Goal: Complete application form: Complete application form

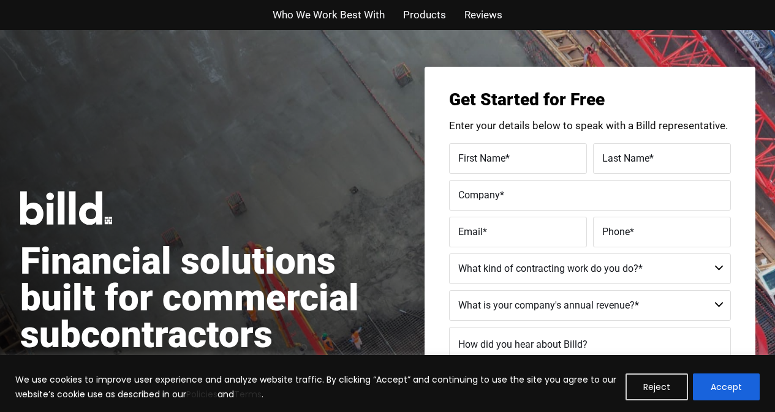
scroll to position [360, 0]
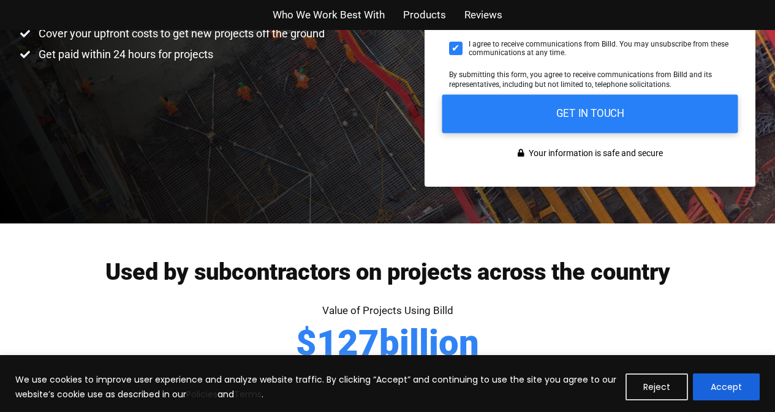
click at [670, 113] on input "GET IN TOUCH" at bounding box center [590, 113] width 296 height 39
click at [632, 122] on input "GET IN TOUCH" at bounding box center [590, 113] width 296 height 39
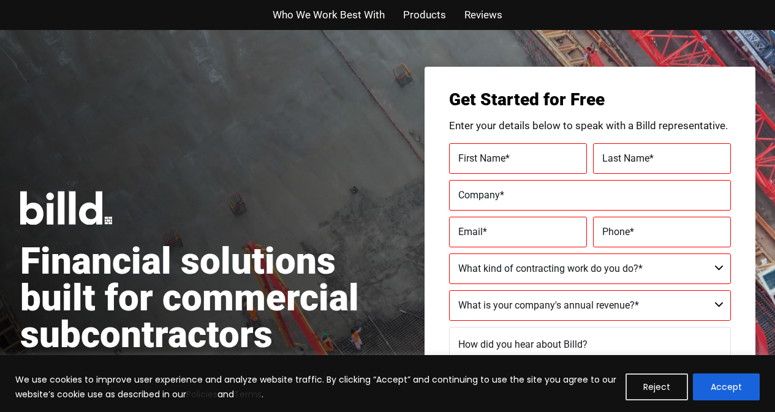
click at [567, 158] on label "First Name *" at bounding box center [517, 158] width 119 height 18
click at [567, 158] on input "First Name *" at bounding box center [518, 158] width 138 height 31
type input "Violet"
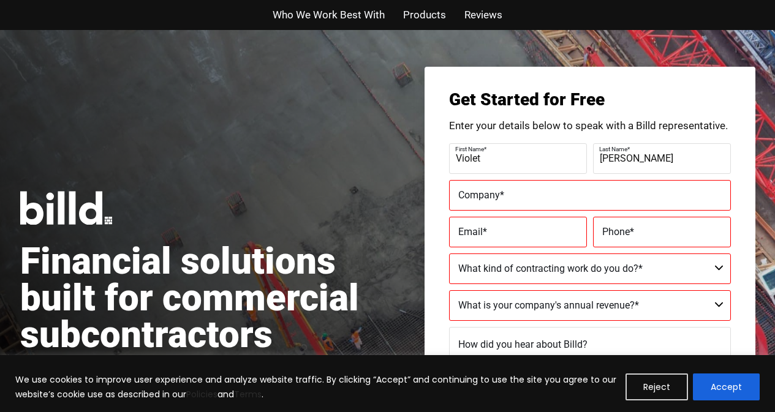
type input "[PERSON_NAME]"
click at [499, 155] on label "First Name *" at bounding box center [516, 149] width 122 height 18
click at [499, 155] on input "Violet" at bounding box center [518, 158] width 138 height 31
type input "V"
click at [642, 160] on input "[PERSON_NAME]" at bounding box center [662, 158] width 138 height 31
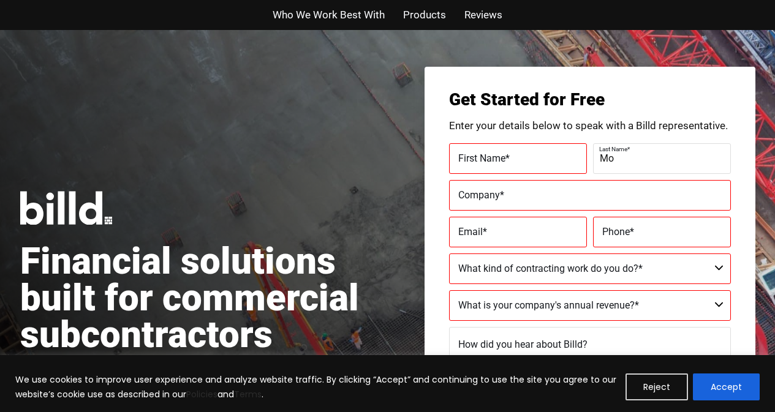
type input "M"
click at [270, 36] on div "Financial solutions built for commercial subcontractors Unlock your working cap…" at bounding box center [387, 307] width 775 height 554
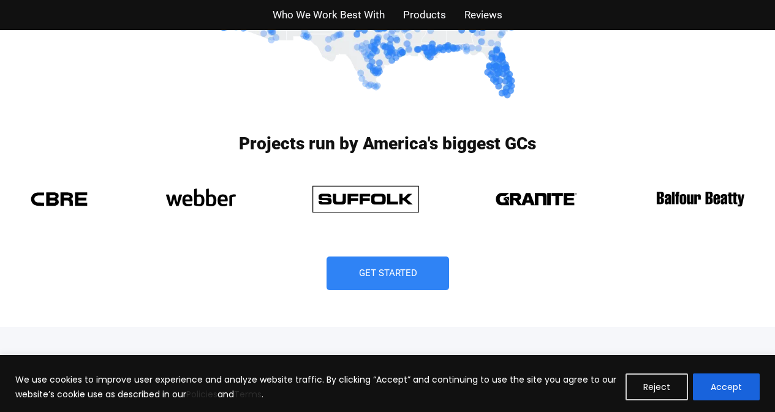
scroll to position [882, 0]
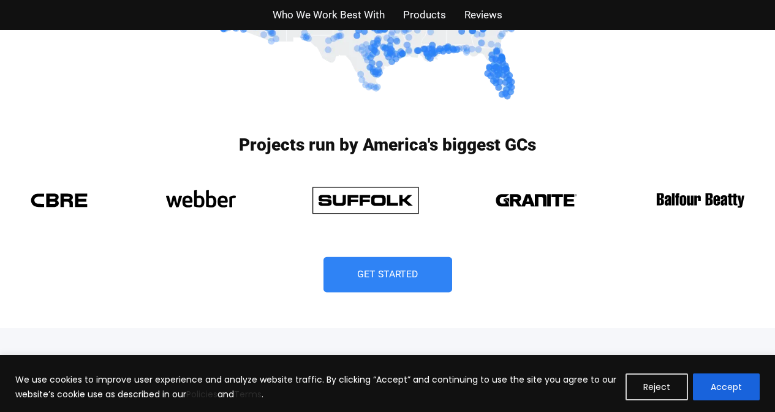
click at [385, 263] on link "Get Started" at bounding box center [387, 275] width 129 height 36
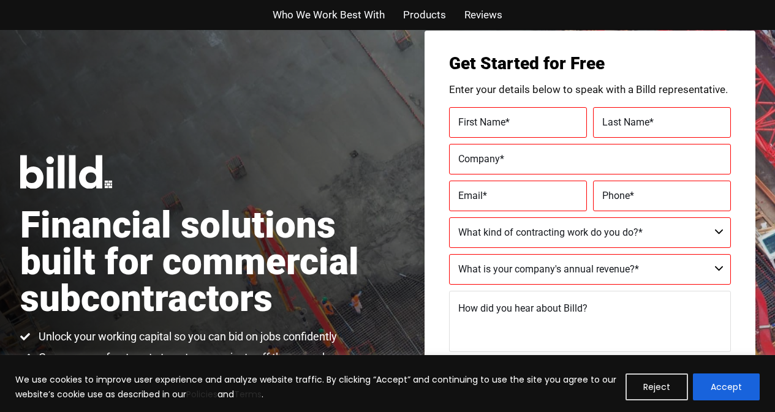
scroll to position [30, 0]
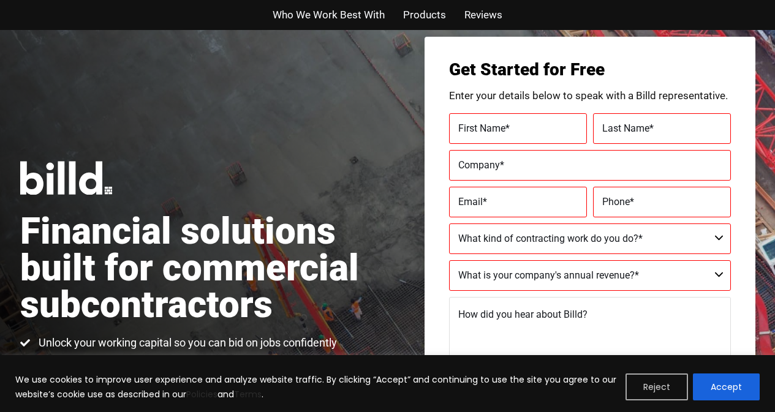
click at [642, 383] on button "Reject" at bounding box center [656, 387] width 62 height 27
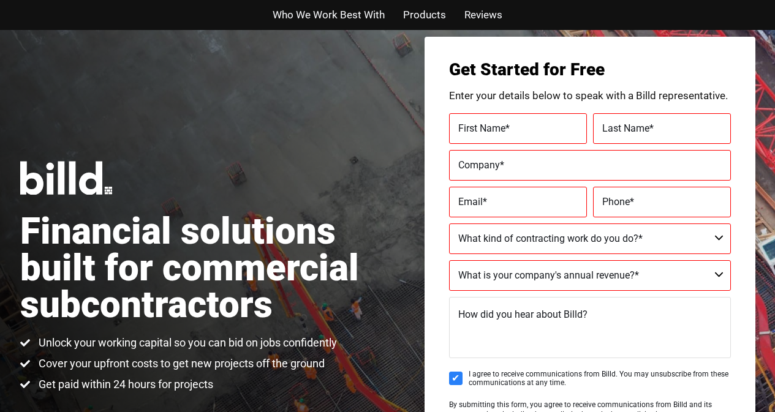
click at [393, 297] on div "Financial solutions built for commercial subcontractors Unlock your working cap…" at bounding box center [387, 277] width 775 height 554
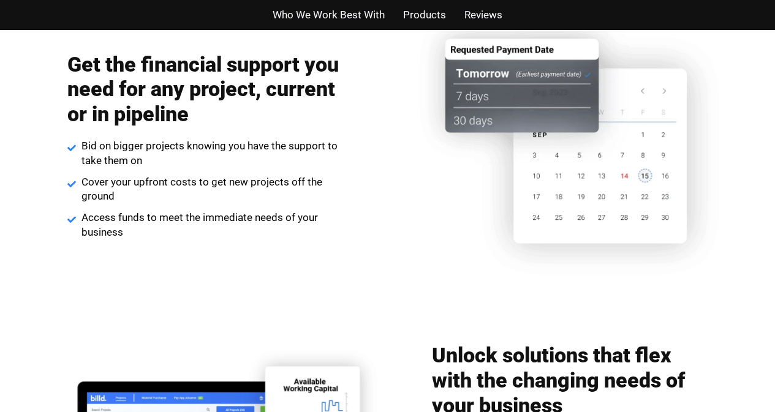
scroll to position [1475, 0]
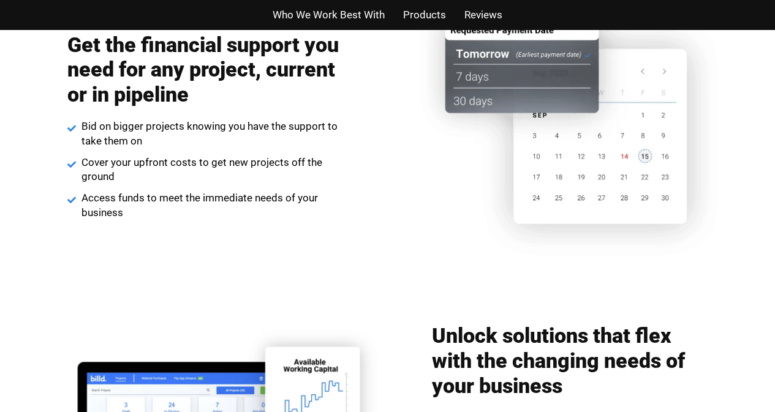
click at [348, 198] on div "Get the financial support you need for any project, current or in pipeline Bid …" at bounding box center [205, 126] width 371 height 200
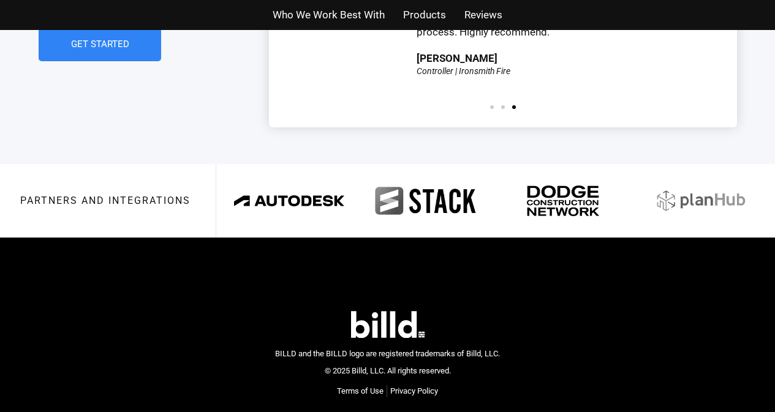
scroll to position [2954, 0]
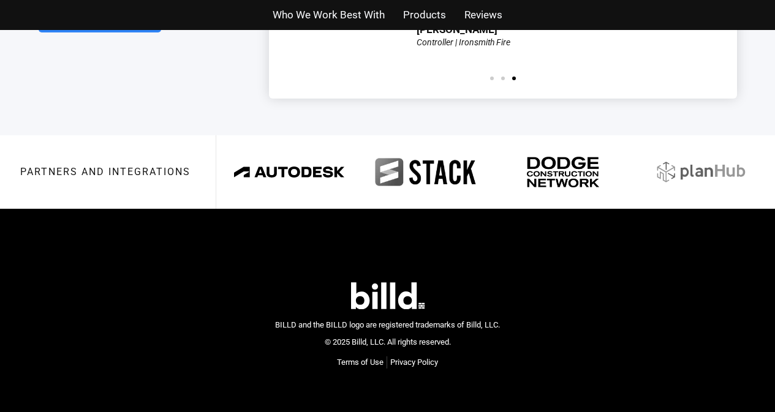
click at [491, 262] on div "BILLD and the BILLD logo are registered trademarks of Billd, LLC. © 2025 Billd,…" at bounding box center [387, 325] width 726 height 185
